Goal: Transaction & Acquisition: Book appointment/travel/reservation

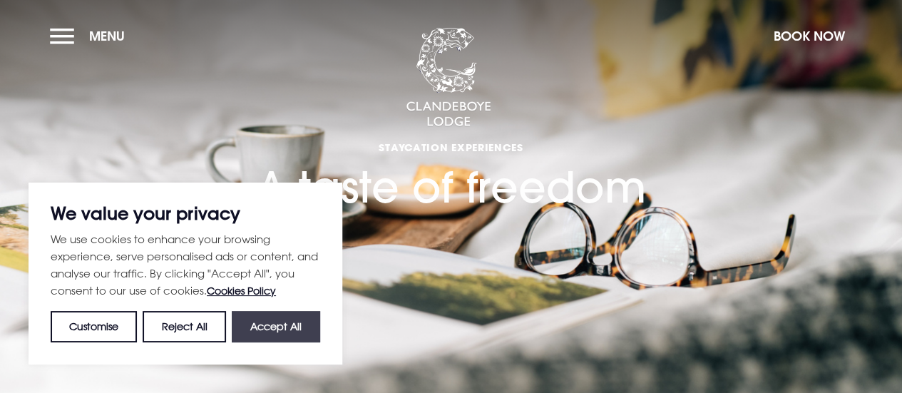
click at [292, 317] on button "Accept All" at bounding box center [276, 326] width 88 height 31
checkbox input "true"
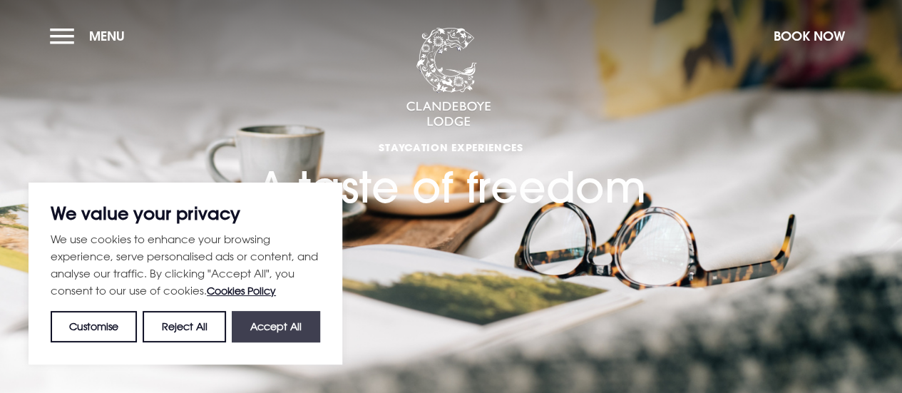
checkbox input "true"
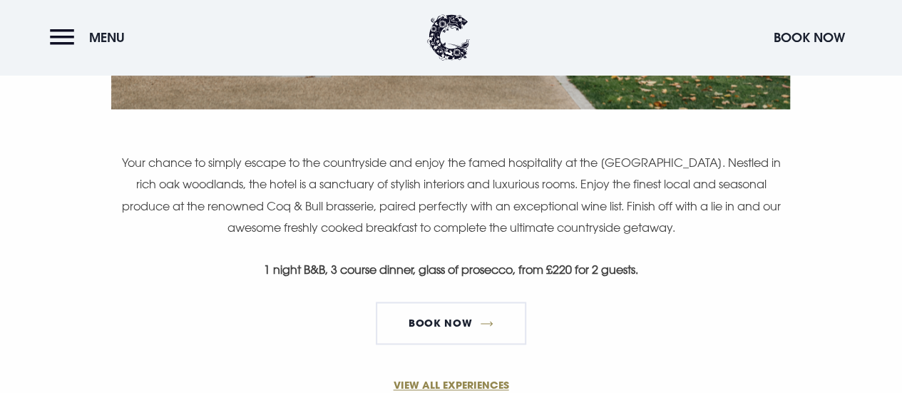
scroll to position [1012, 0]
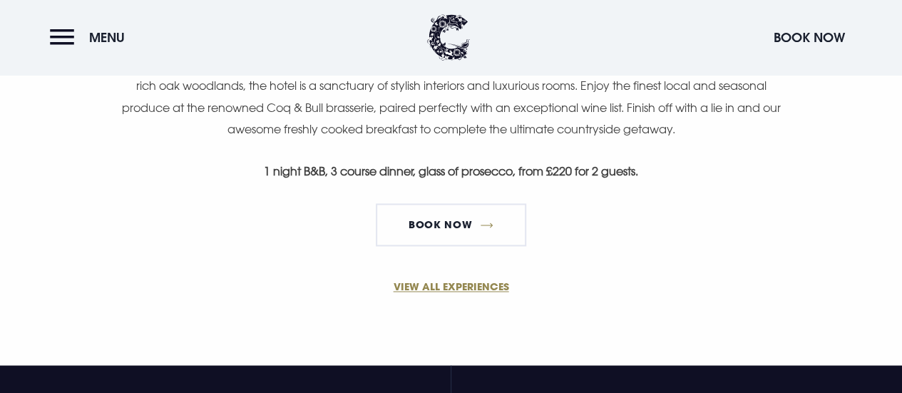
click at [495, 237] on link "Book Now" at bounding box center [451, 224] width 150 height 43
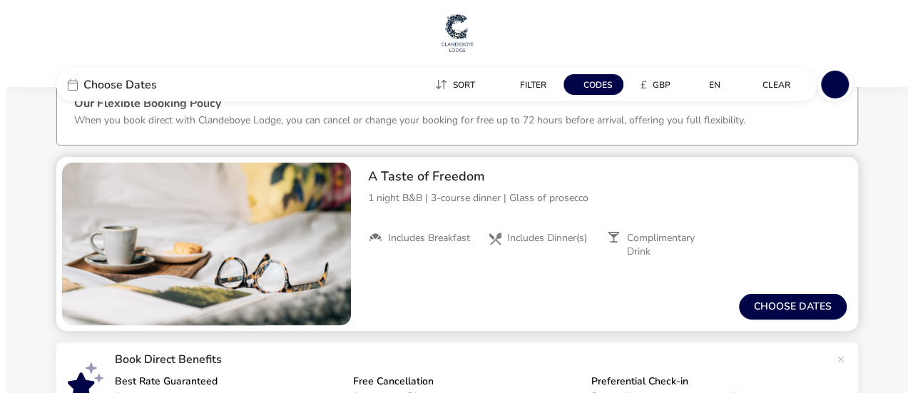
scroll to position [33, 0]
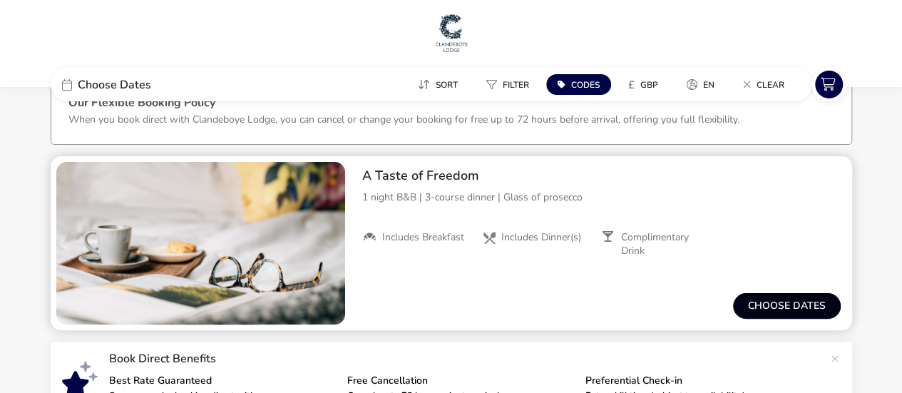
click at [744, 297] on button "Choose dates" at bounding box center [787, 306] width 108 height 26
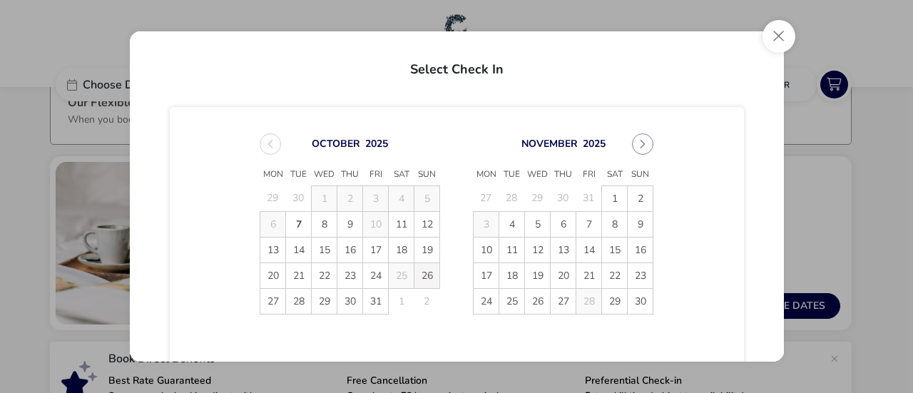
click at [428, 273] on span "26" at bounding box center [426, 275] width 25 height 25
click at [279, 294] on span "27" at bounding box center [272, 301] width 25 height 25
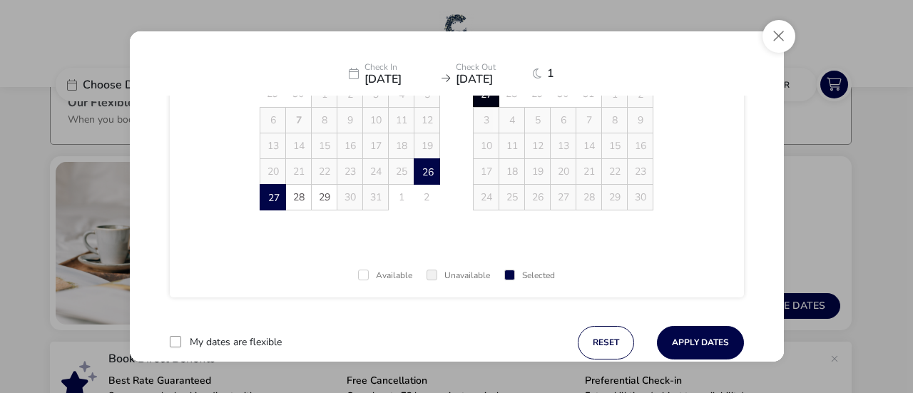
scroll to position [123, 0]
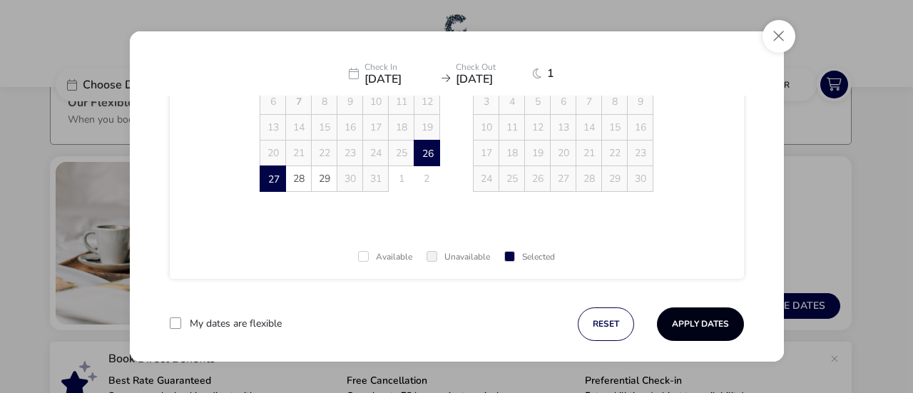
click at [710, 312] on button "Apply Dates" at bounding box center [700, 324] width 87 height 34
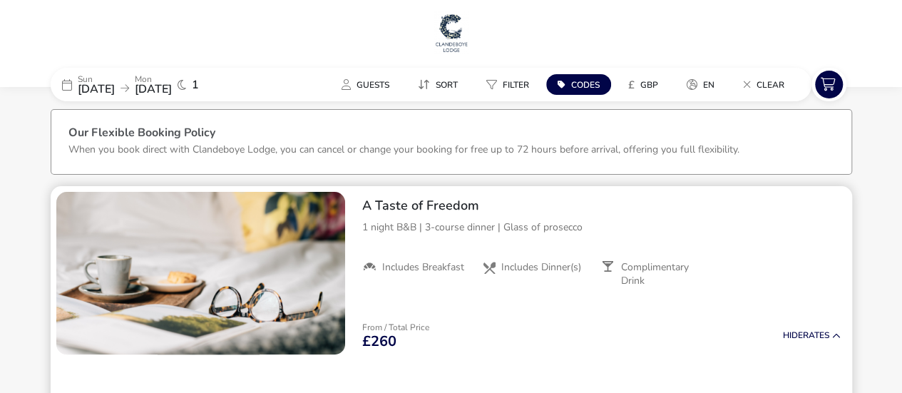
scroll to position [1, 0]
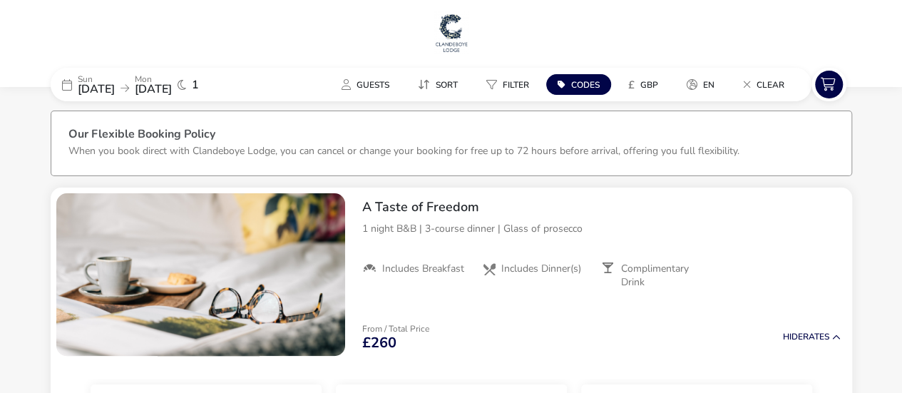
click at [574, 86] on span "Codes" at bounding box center [585, 84] width 29 height 11
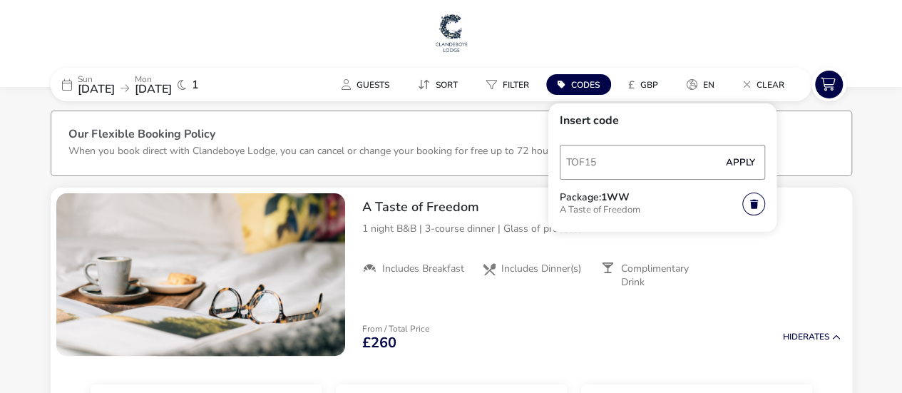
type input "TOF15"
click at [733, 159] on button "Apply" at bounding box center [740, 163] width 43 height 30
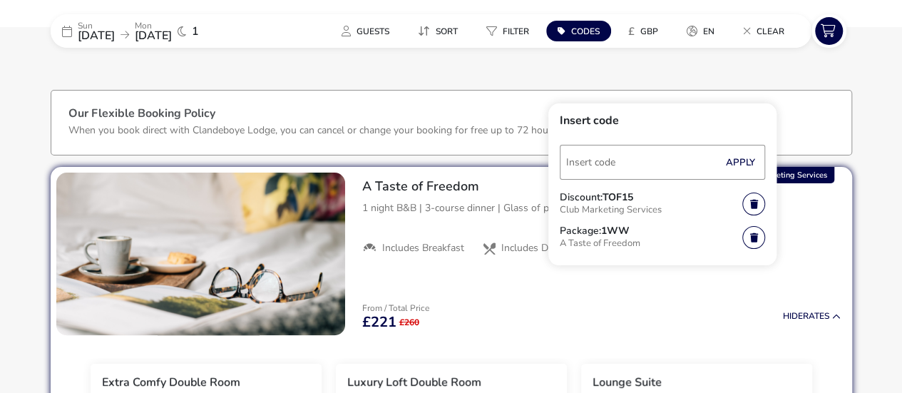
scroll to position [16, 0]
